Goal: Information Seeking & Learning: Learn about a topic

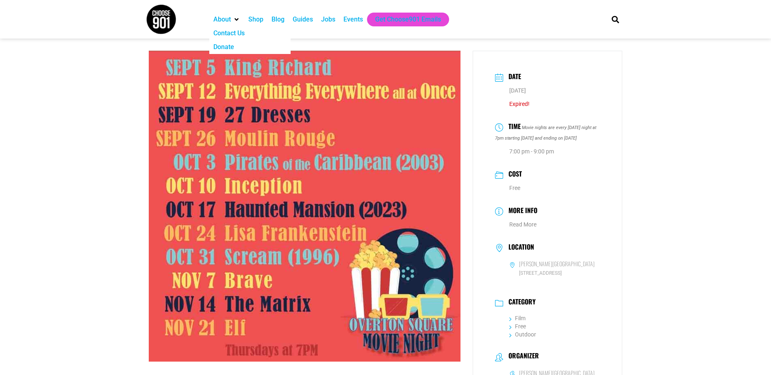
click at [164, 24] on img at bounding box center [161, 19] width 30 height 30
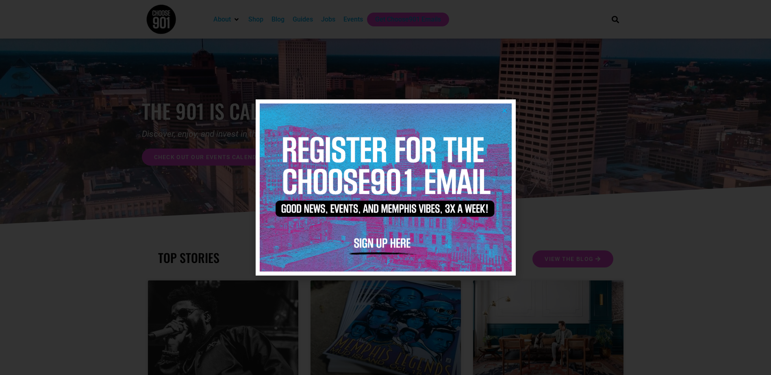
click at [701, 351] on div at bounding box center [385, 187] width 771 height 375
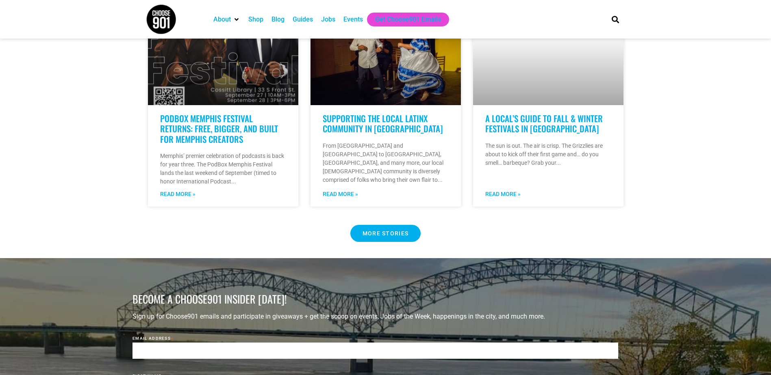
scroll to position [745, 0]
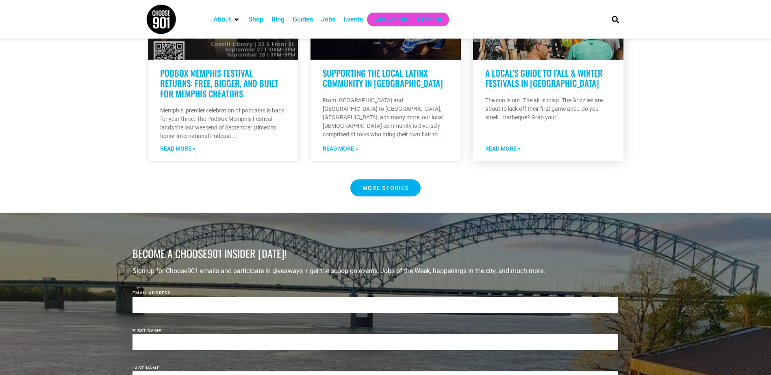
click at [506, 67] on link "A Local’s Guide to Fall & Winter Festivals in [GEOGRAPHIC_DATA]" at bounding box center [543, 78] width 117 height 23
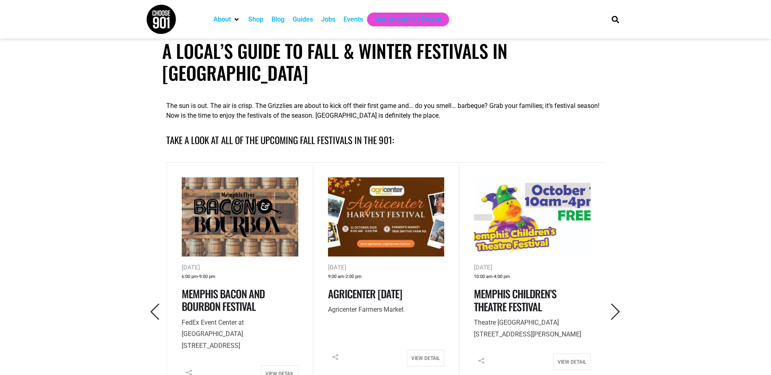
scroll to position [284, 0]
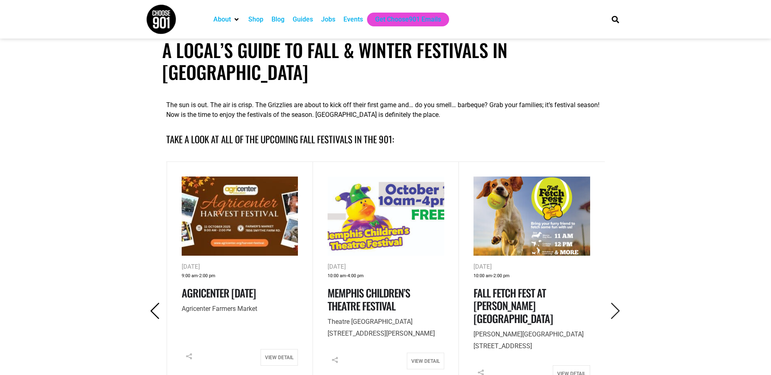
click at [149, 303] on icon "Previous" at bounding box center [155, 311] width 17 height 17
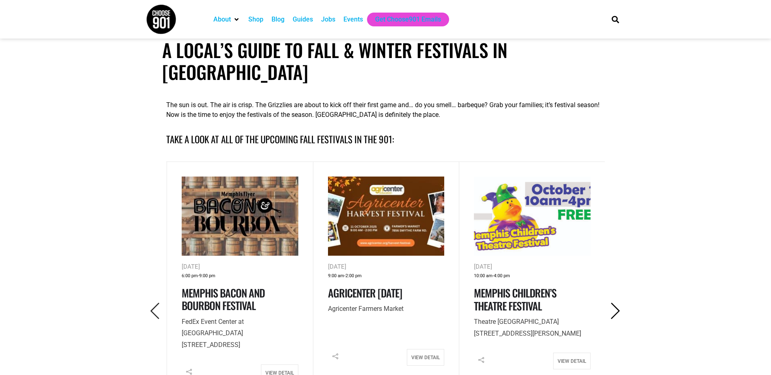
click at [617, 303] on icon "Next" at bounding box center [615, 311] width 17 height 17
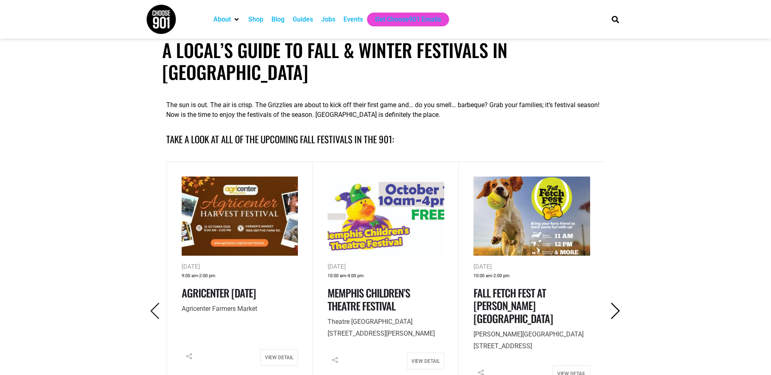
click at [617, 303] on icon "Next" at bounding box center [615, 311] width 17 height 17
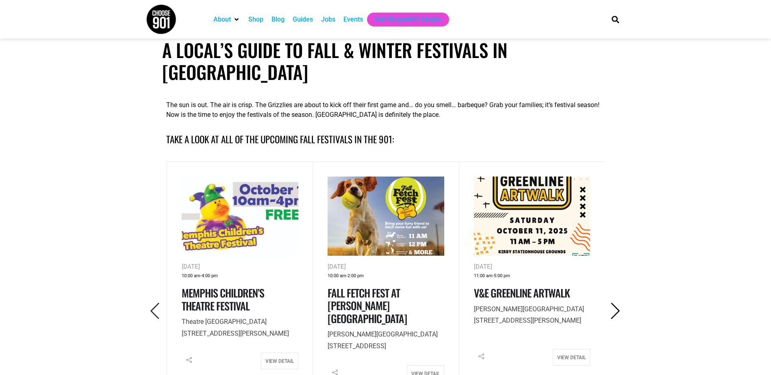
click at [617, 303] on icon "Next" at bounding box center [615, 311] width 17 height 17
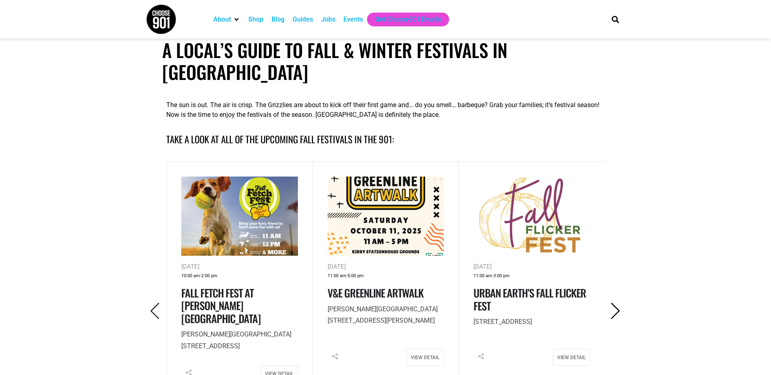
click at [617, 303] on icon "Next" at bounding box center [615, 311] width 17 height 17
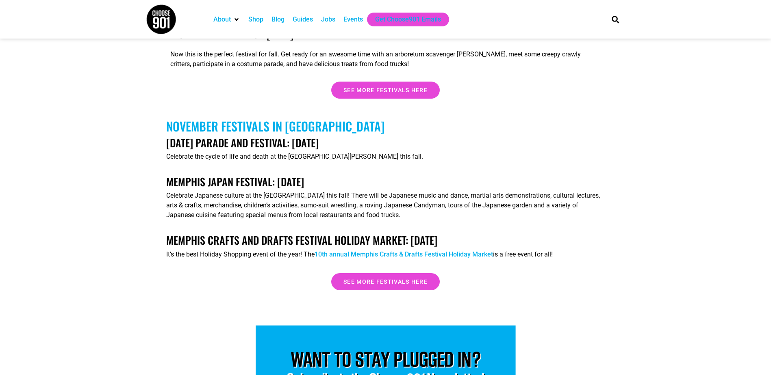
scroll to position [2471, 0]
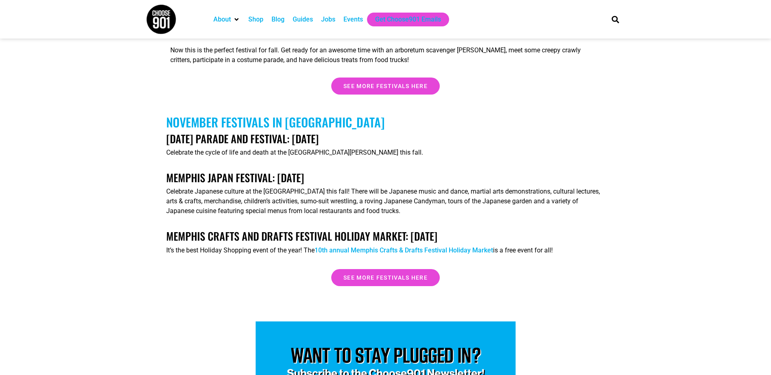
click at [448, 247] on link "10th annual Memphis Crafts & Drafts Festival Holiday Market" at bounding box center [403, 251] width 178 height 8
